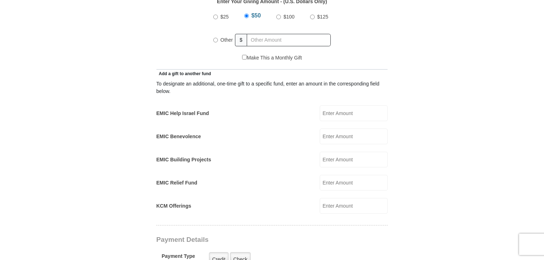
scroll to position [366, 0]
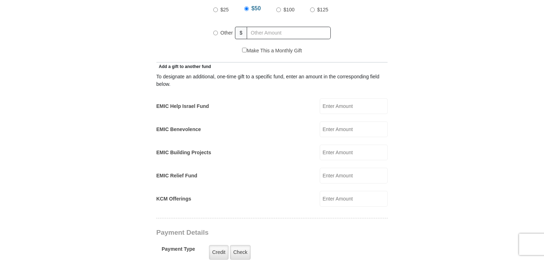
click at [215, 31] on input "Other" at bounding box center [215, 33] width 5 height 5
radio input "true"
click at [256, 27] on input "text" at bounding box center [290, 33] width 82 height 12
type input "300.00"
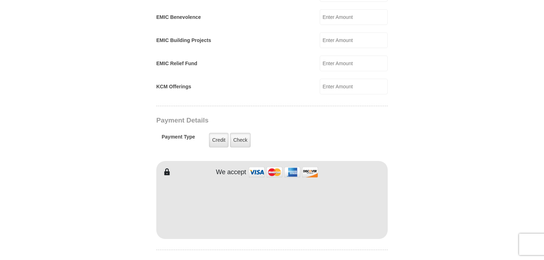
scroll to position [497, 0]
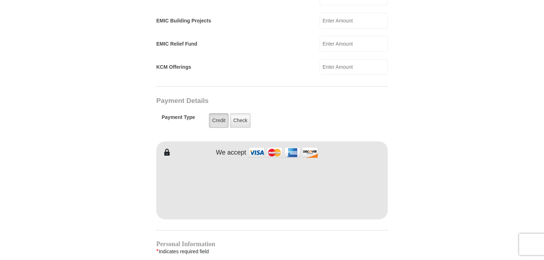
click at [218, 113] on label "Credit" at bounding box center [219, 120] width 20 height 15
click at [0, 0] on input "Credit" at bounding box center [0, 0] width 0 height 0
click at [258, 145] on img at bounding box center [283, 152] width 71 height 15
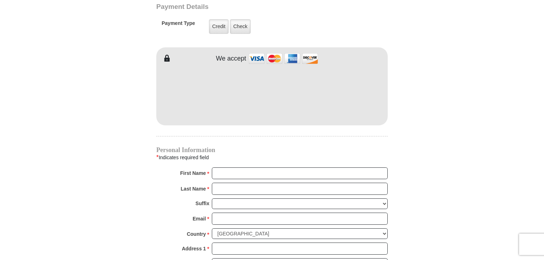
scroll to position [584, 0]
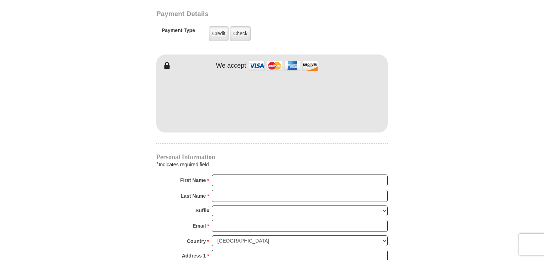
drag, startPoint x: 539, startPoint y: 123, endPoint x: 541, endPoint y: 103, distance: 20.0
click at [541, 110] on body "Eagle Mountain International Church Online Giving Because of gifts like yours, …" at bounding box center [272, 62] width 544 height 1292
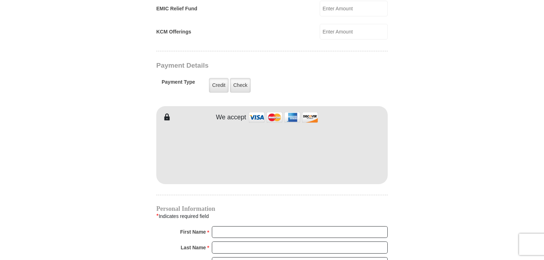
scroll to position [535, 0]
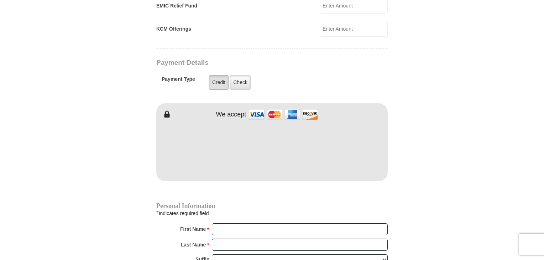
click at [218, 75] on label "Credit" at bounding box center [219, 82] width 20 height 15
click at [0, 0] on input "Credit" at bounding box center [0, 0] width 0 height 0
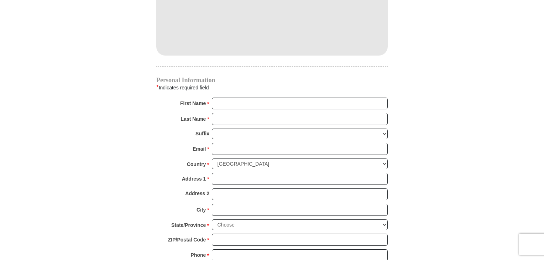
scroll to position [679, 0]
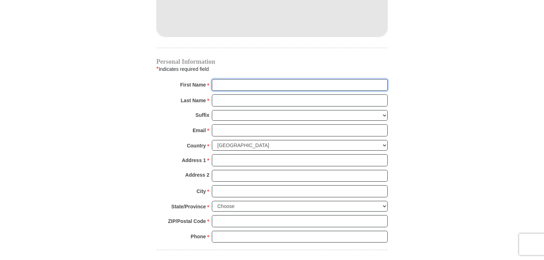
click at [219, 79] on input "First Name *" at bounding box center [300, 85] width 176 height 12
type input "Barbara"
click at [219, 94] on input "Last Name *" at bounding box center [300, 100] width 176 height 12
type input "Lumpkins"
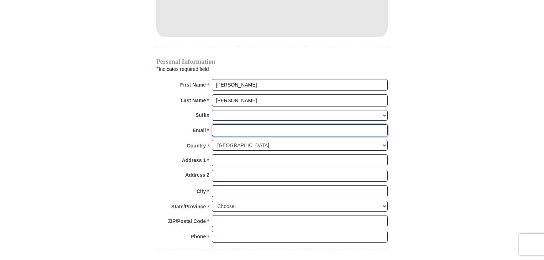
click at [219, 124] on input "Email *" at bounding box center [300, 130] width 176 height 12
type input "hiloranch@yahoo.com"
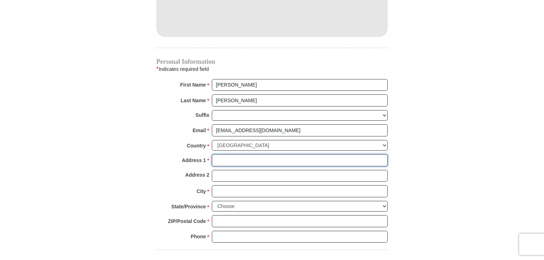
type input "2790 JERICHO DR"
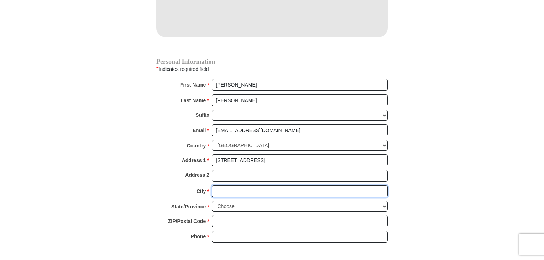
type input "Lake Havasu City"
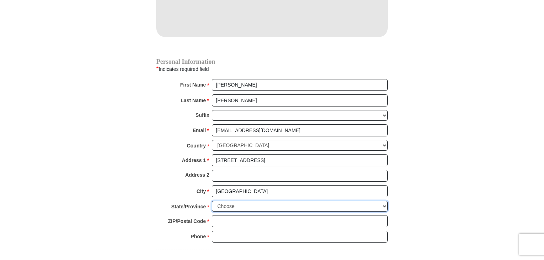
select select "AZ"
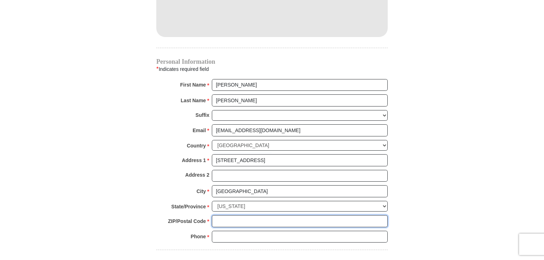
type input "86406"
type input "7193219326"
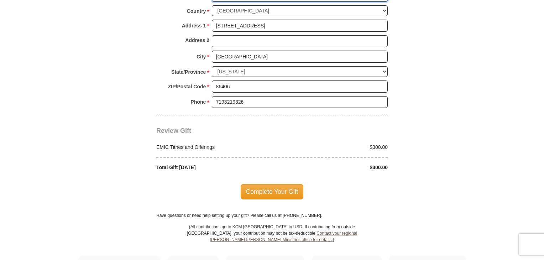
scroll to position [821, 0]
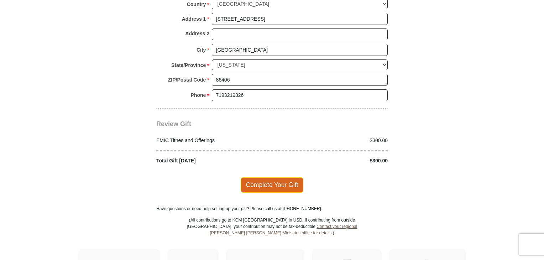
click at [278, 177] on span "Complete Your Gift" at bounding box center [272, 184] width 63 height 15
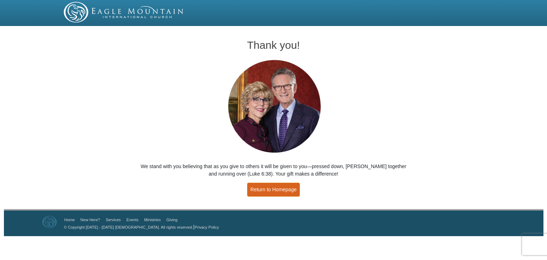
click at [267, 188] on link "Return to Homepage" at bounding box center [273, 190] width 53 height 14
